Goal: Information Seeking & Learning: Learn about a topic

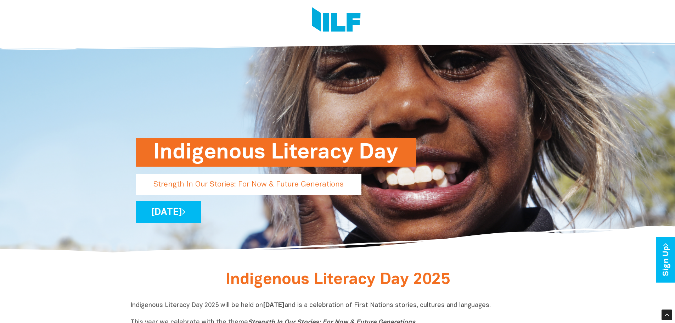
scroll to position [177, 0]
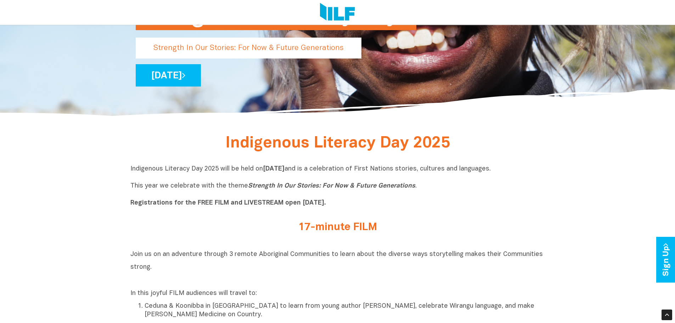
click at [474, 234] on div "17-minute FILM" at bounding box center [337, 228] width 276 height 15
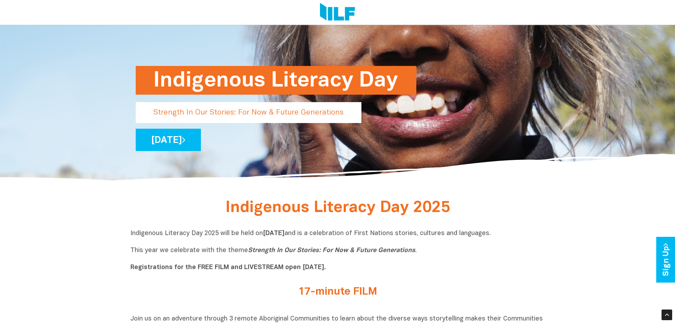
scroll to position [35, 0]
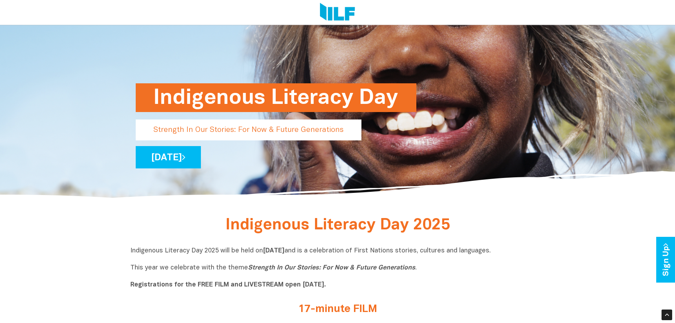
scroll to position [142, 0]
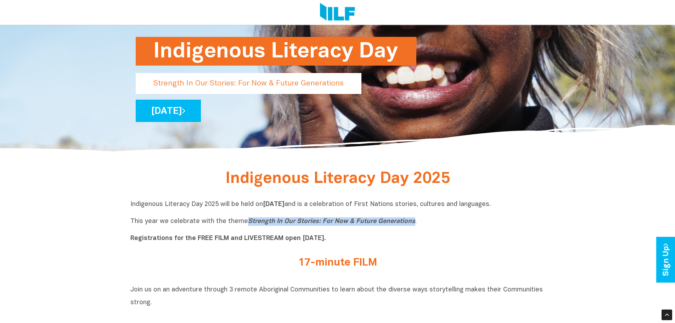
drag, startPoint x: 245, startPoint y: 222, endPoint x: 408, endPoint y: 226, distance: 162.6
click at [409, 224] on icon "Strength In Our Stories: For Now & Future Generations" at bounding box center [331, 221] width 167 height 6
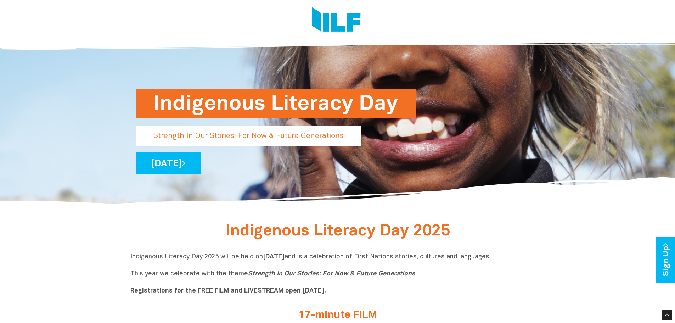
scroll to position [35, 0]
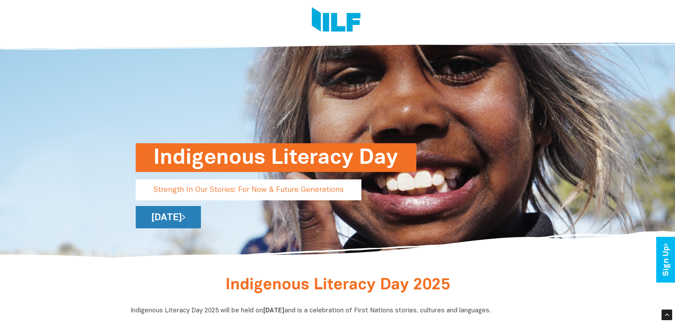
click at [201, 217] on link "[DATE]" at bounding box center [168, 217] width 65 height 22
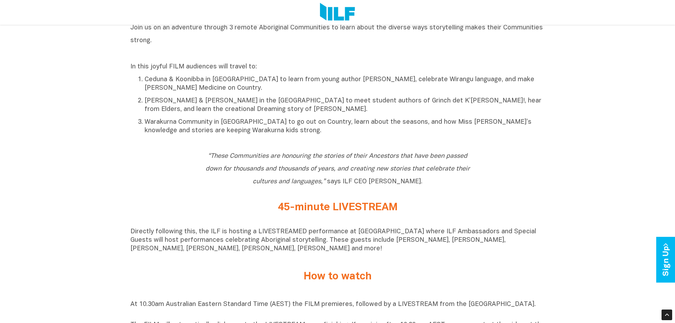
scroll to position [319, 0]
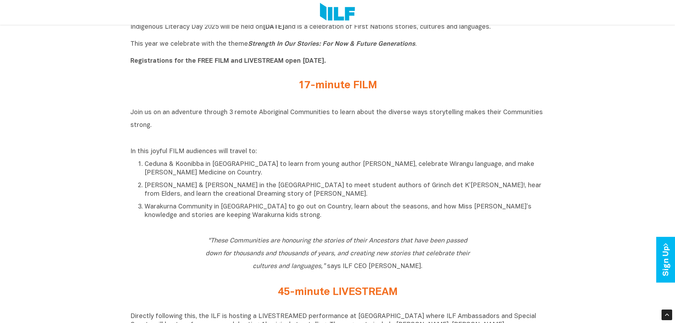
click at [357, 161] on li "Ceduna & Koonibba in [GEOGRAPHIC_DATA] to learn from young author [PERSON_NAME]…" at bounding box center [344, 168] width 400 height 18
